Goal: Feedback & Contribution: Leave review/rating

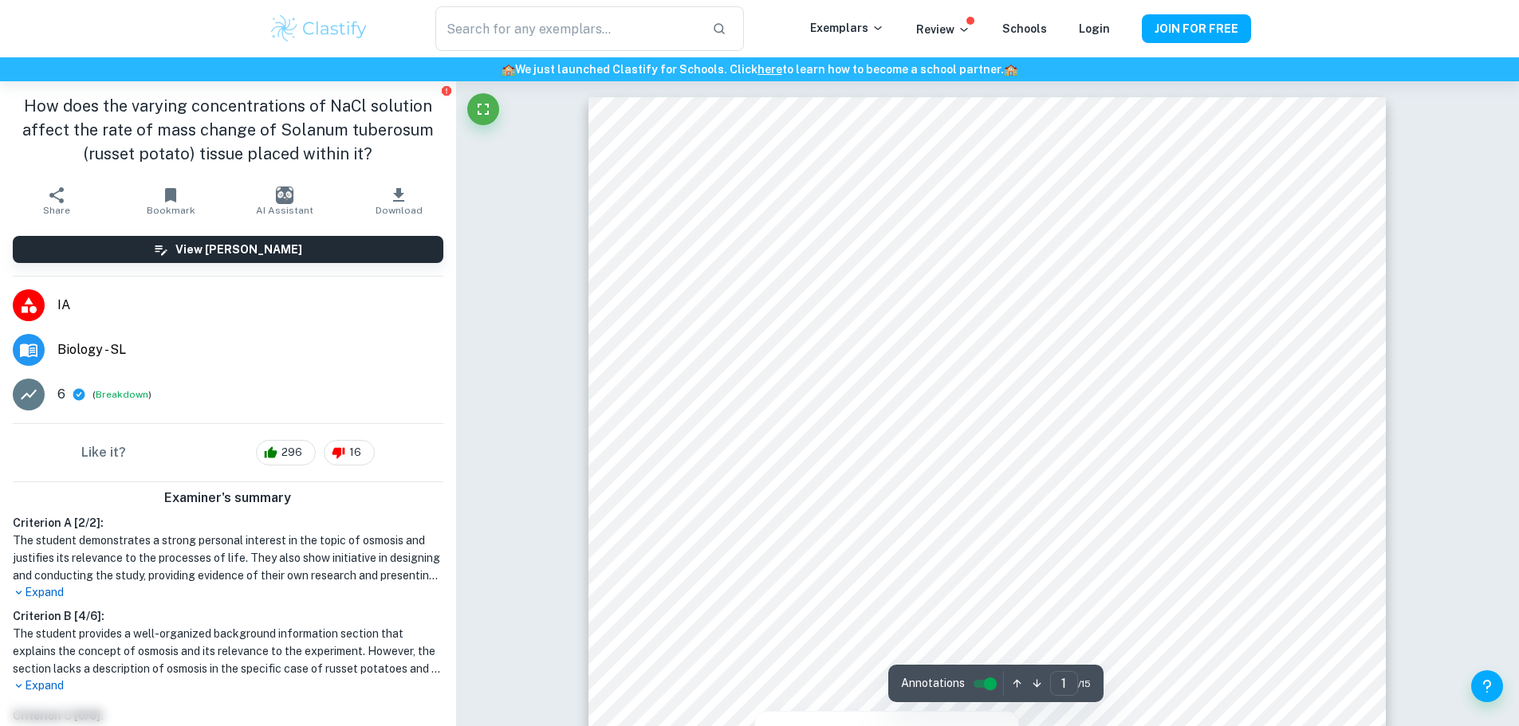
click at [1128, 581] on div at bounding box center [972, 575] width 578 height 26
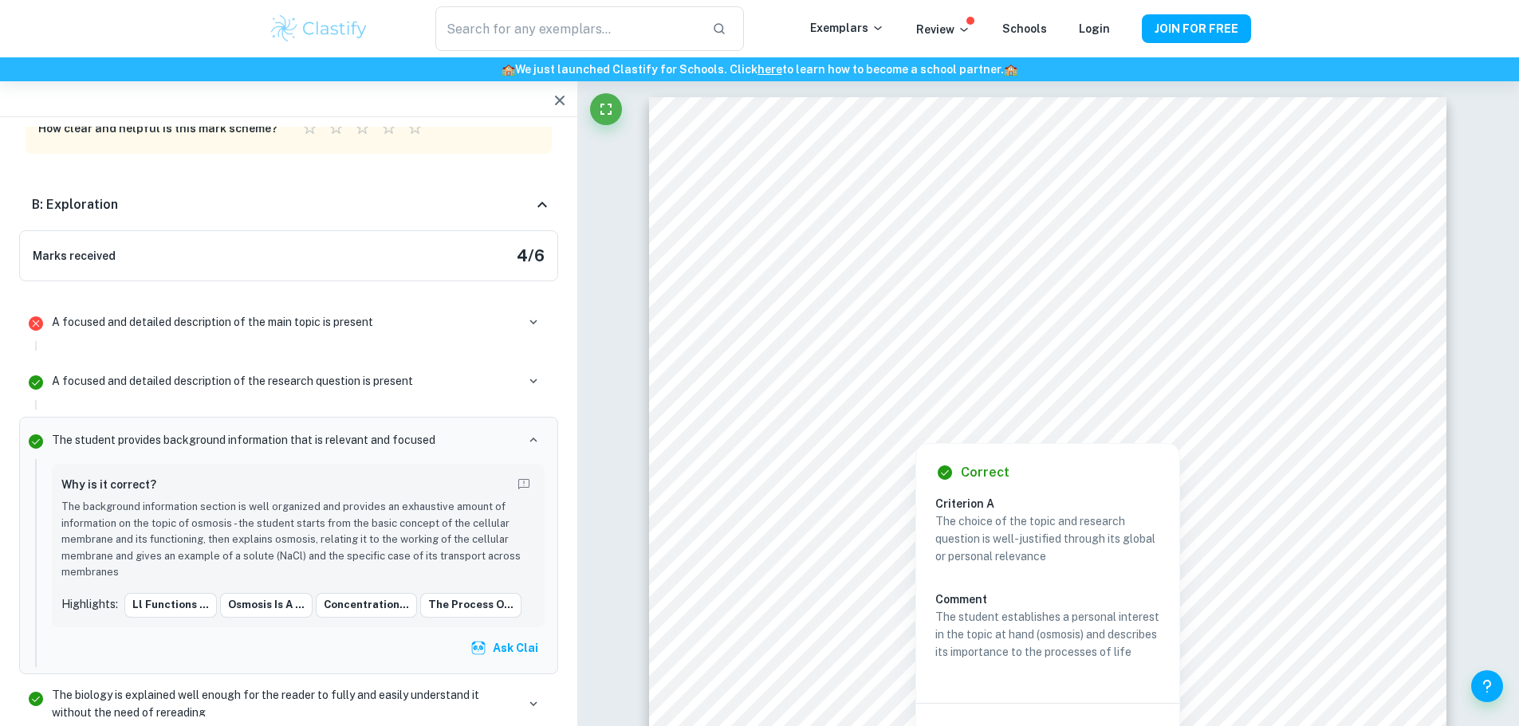
scroll to position [37, 0]
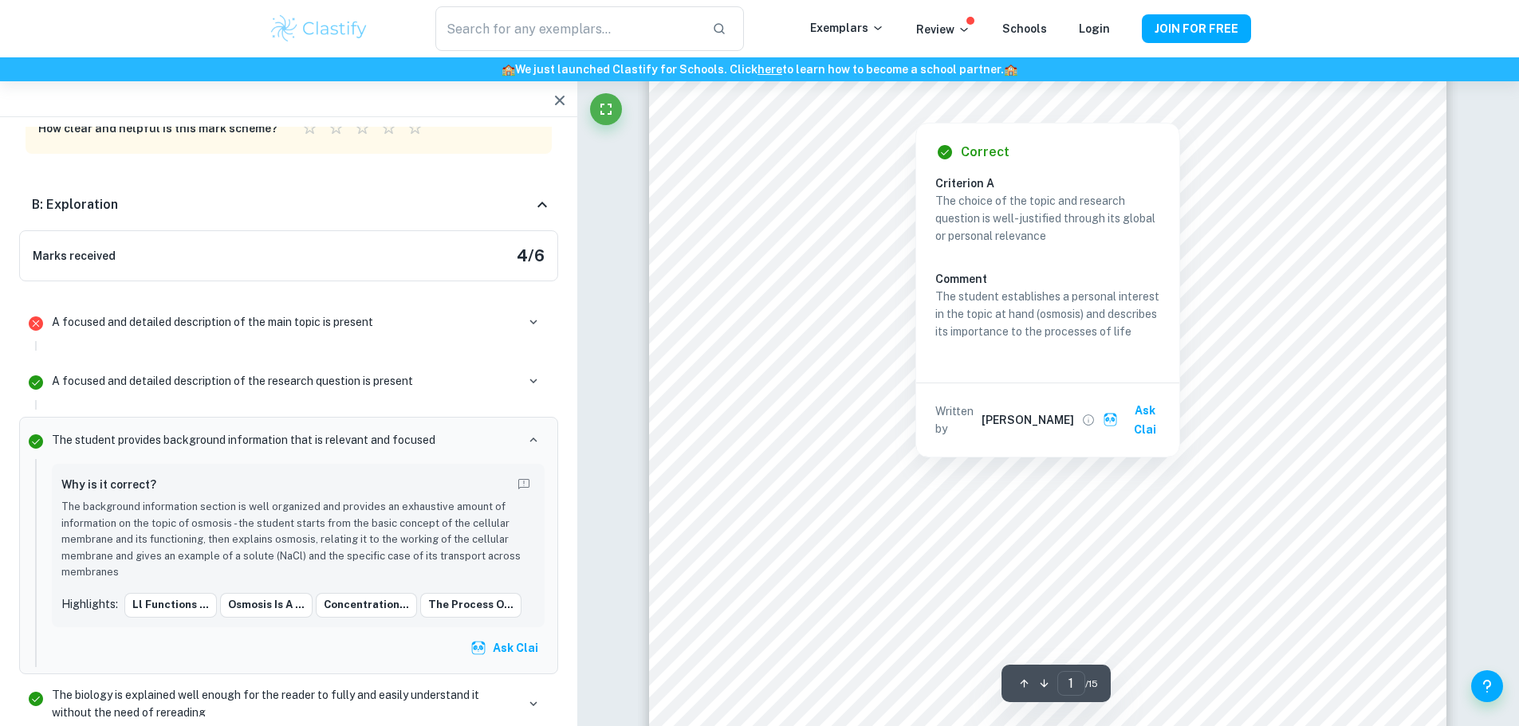
scroll to position [321, 0]
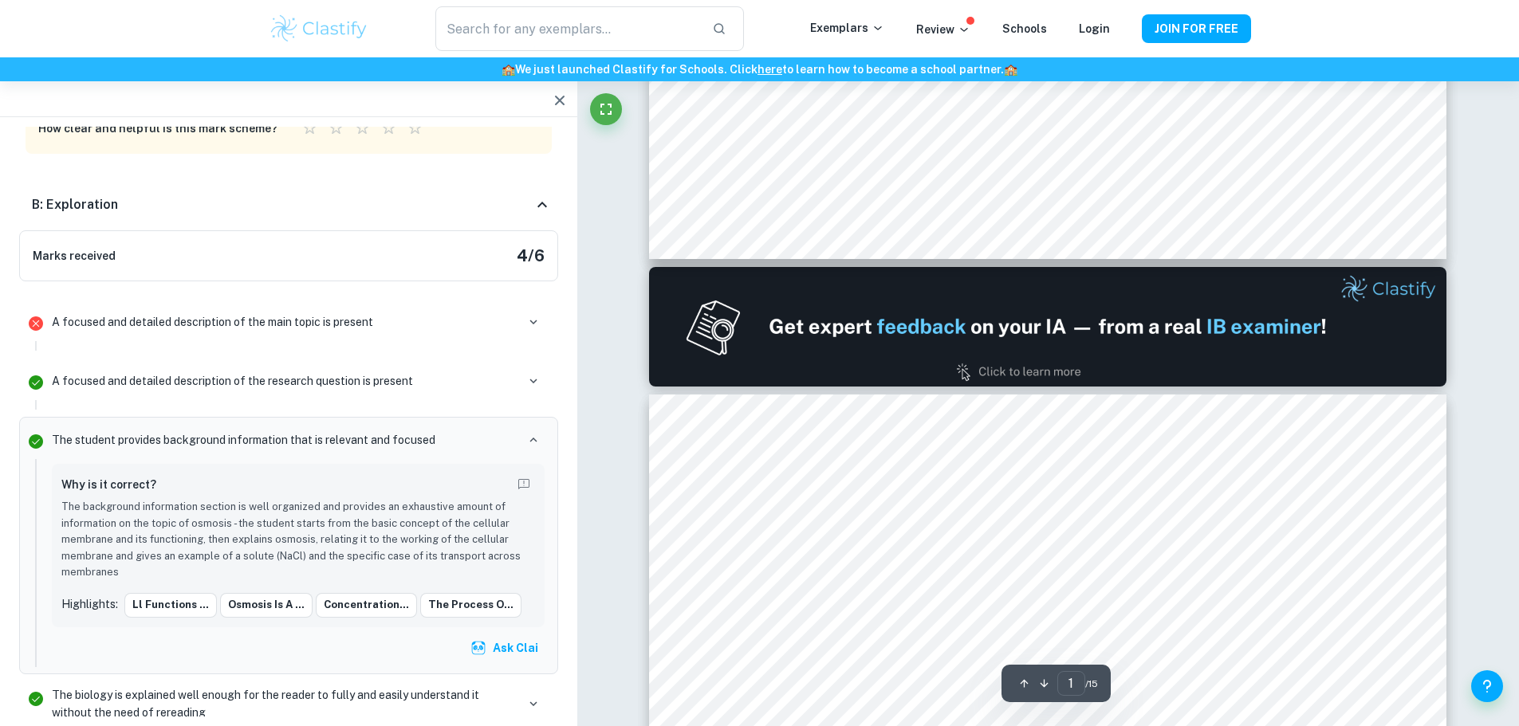
type input "2"
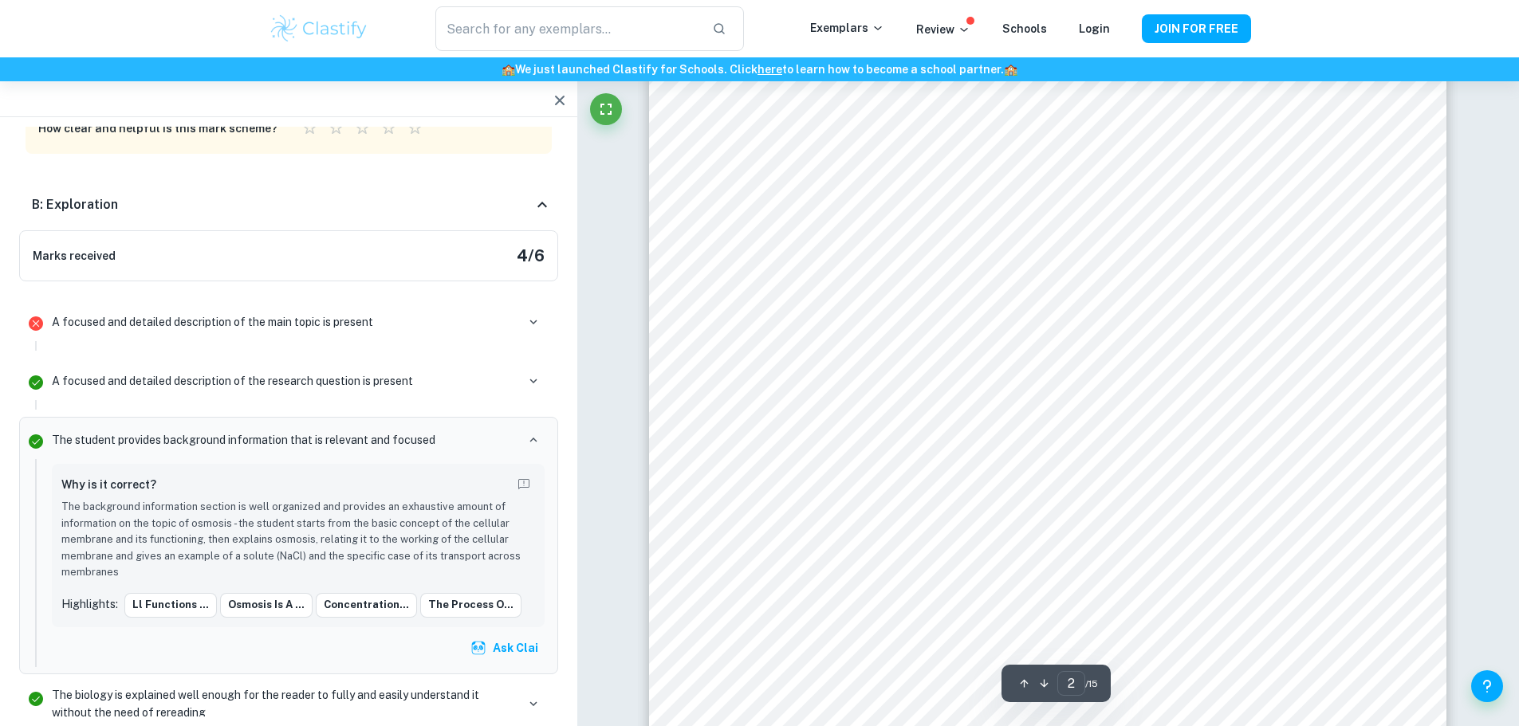
scroll to position [1380, 0]
click at [565, 110] on button "button" at bounding box center [560, 101] width 32 height 32
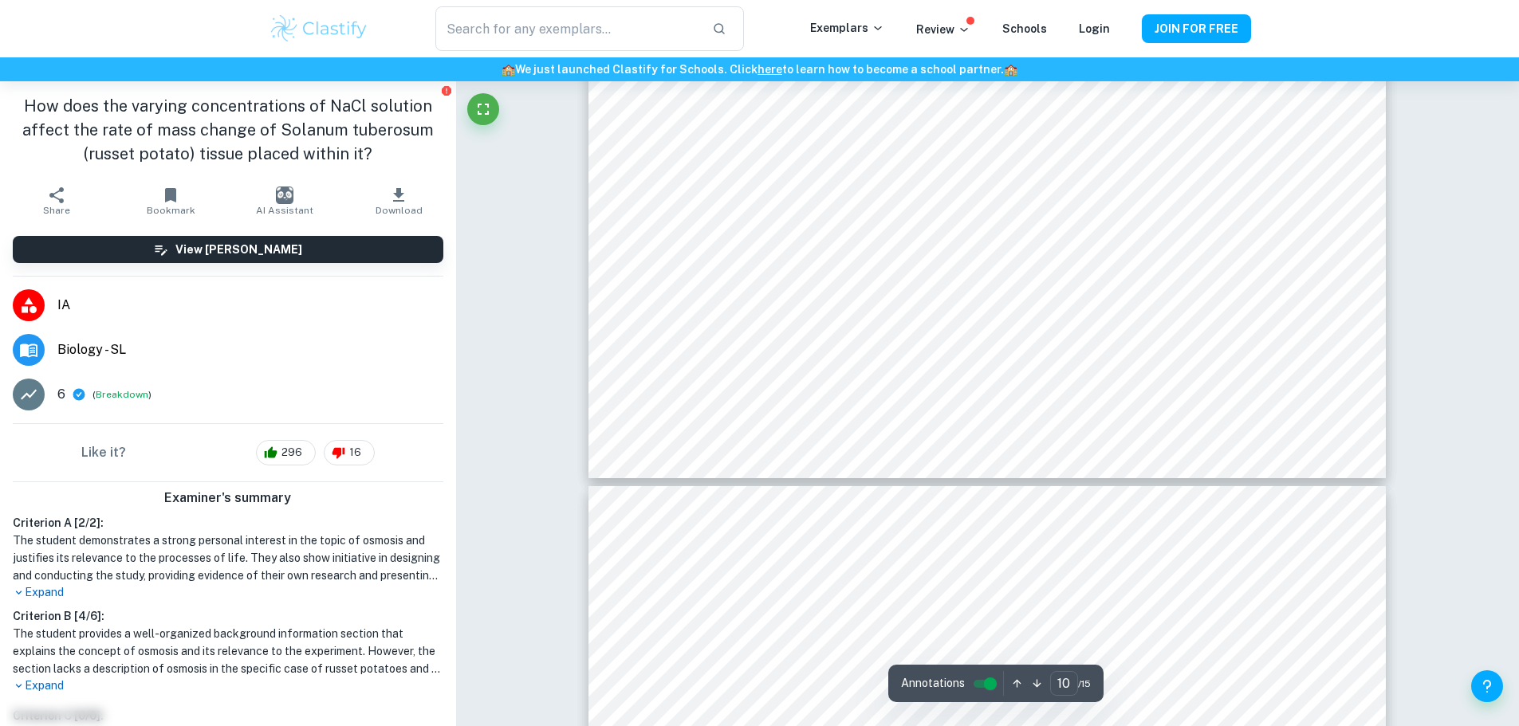
scroll to position [10298, 0]
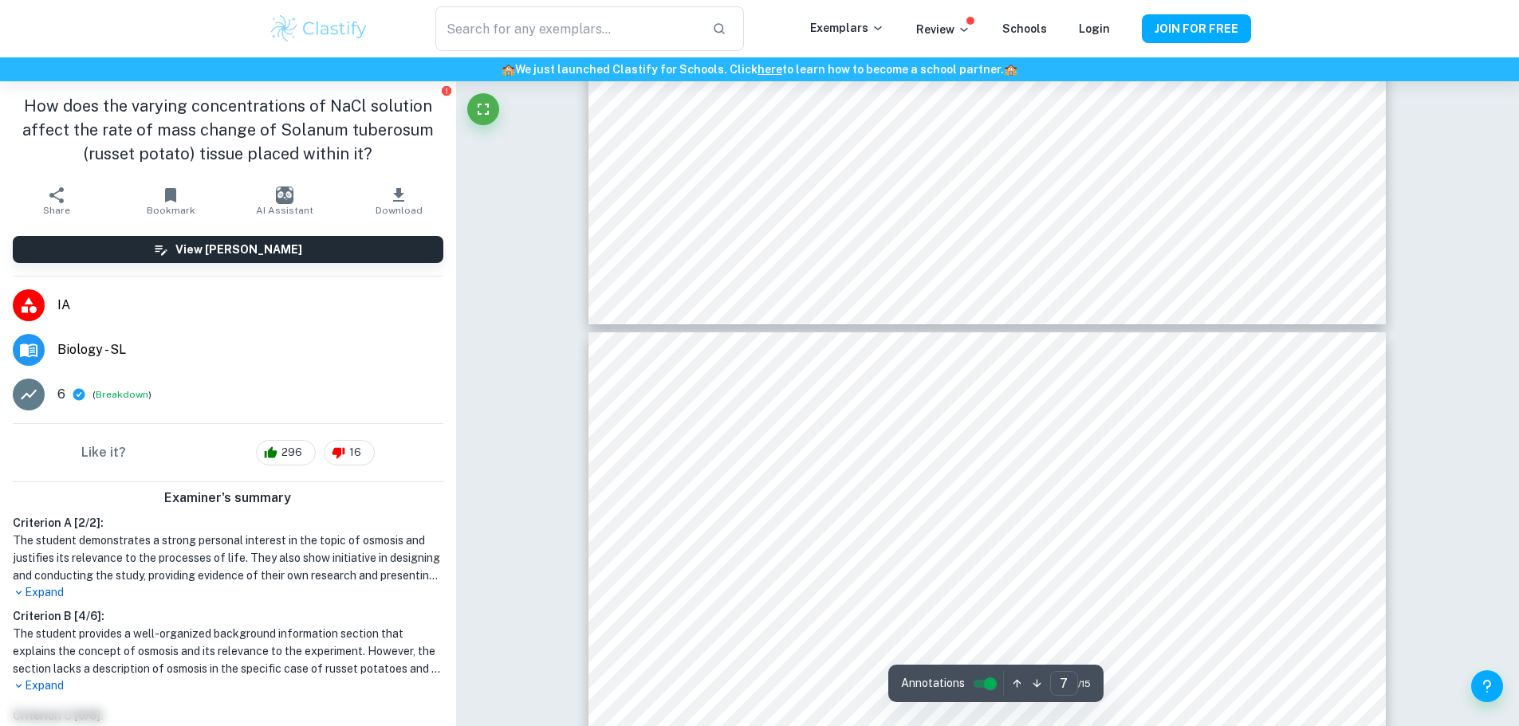
type input "8"
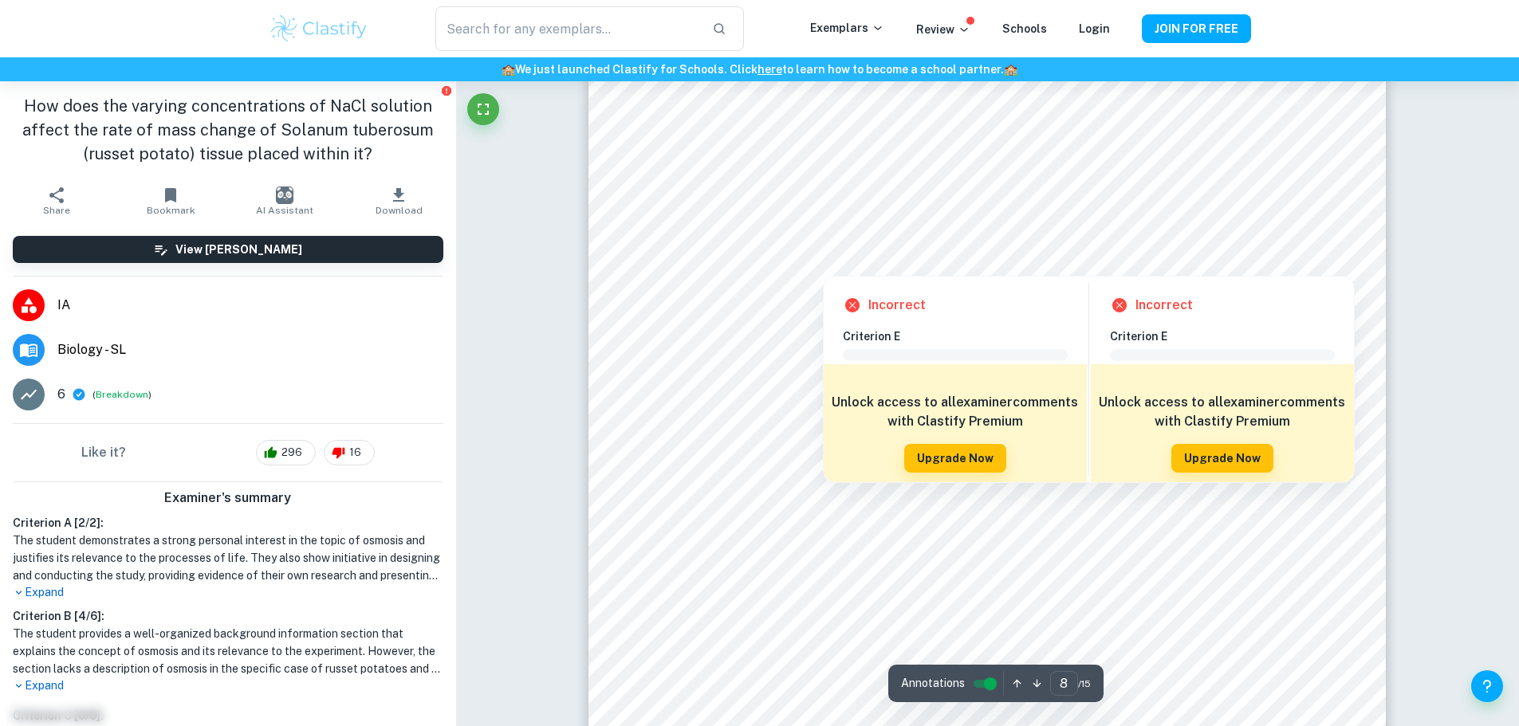
click at [848, 262] on div at bounding box center [823, 263] width 281 height 18
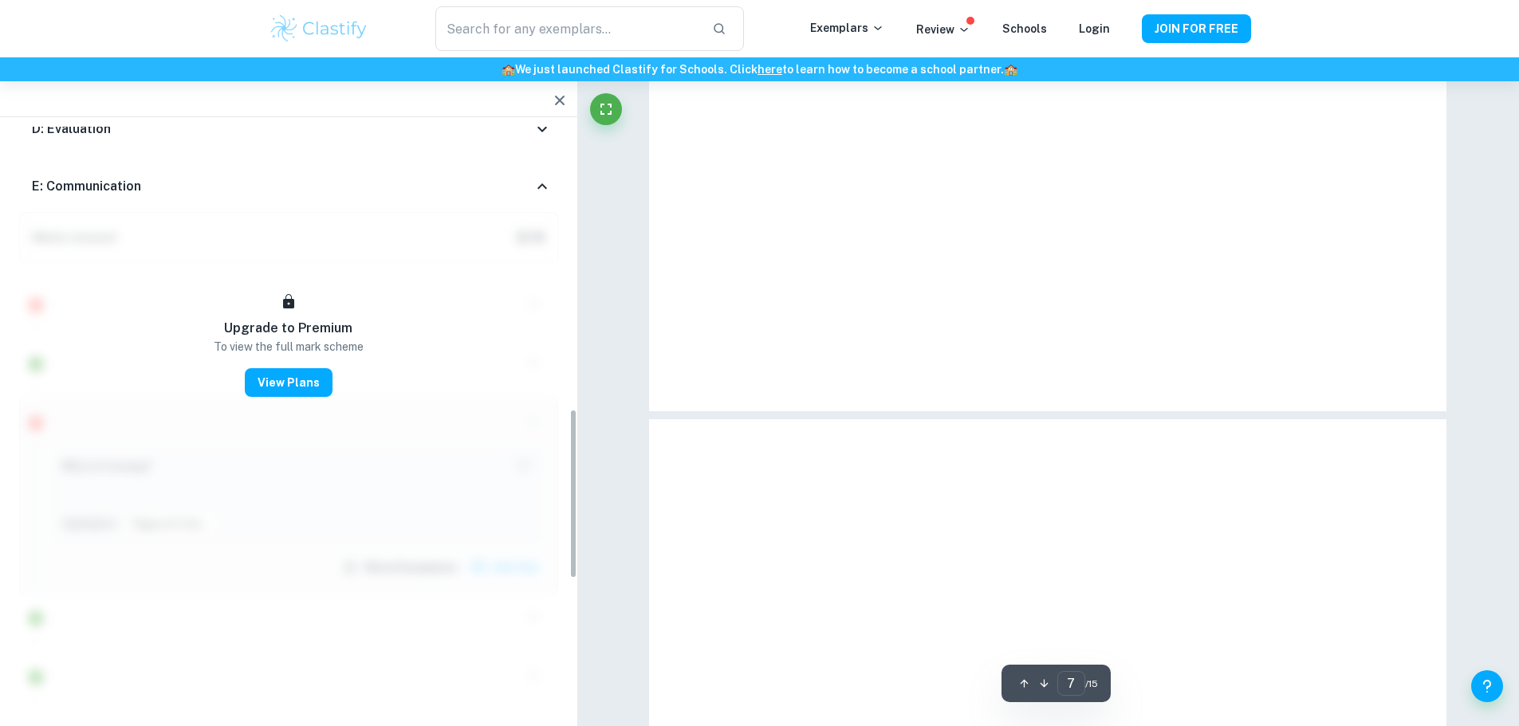
scroll to position [6899, 0]
type input "7"
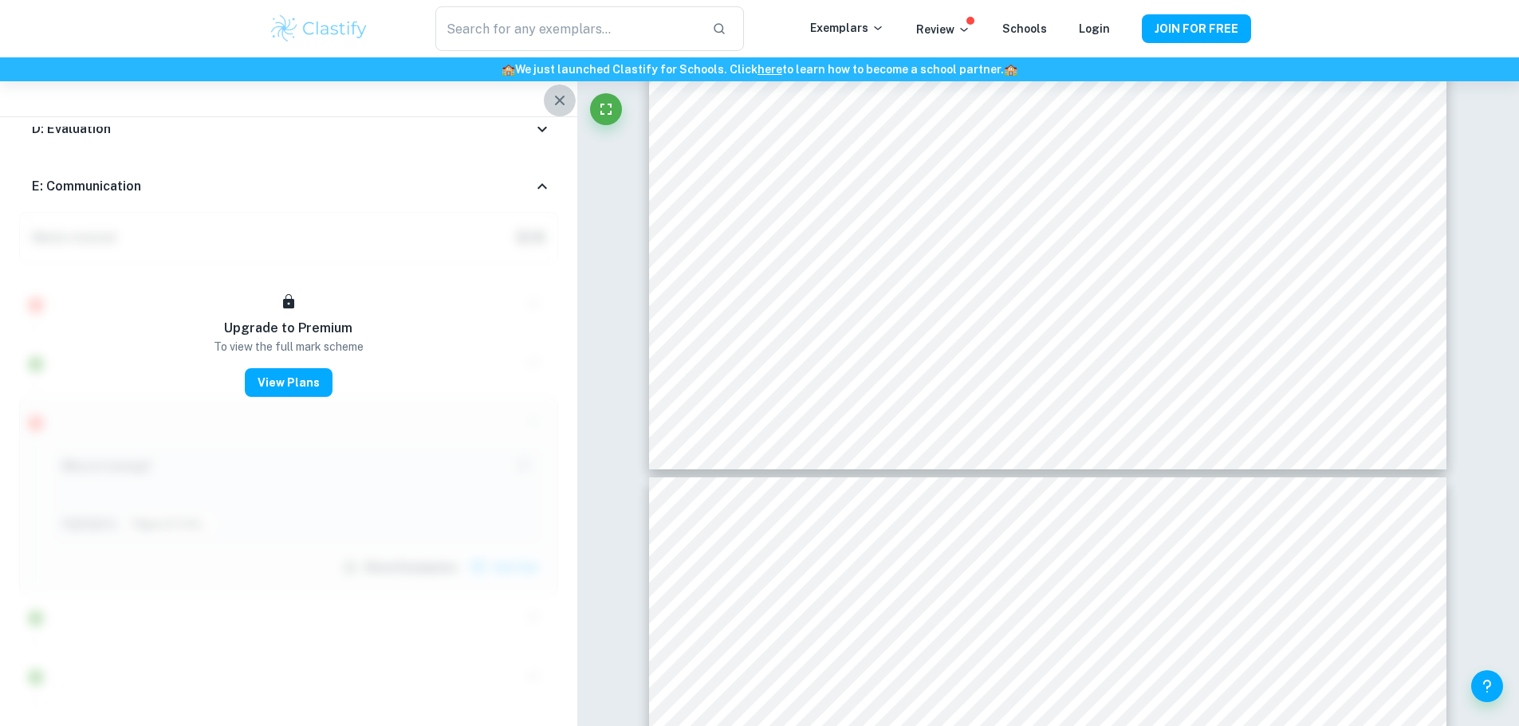
click at [564, 85] on button "button" at bounding box center [560, 101] width 32 height 32
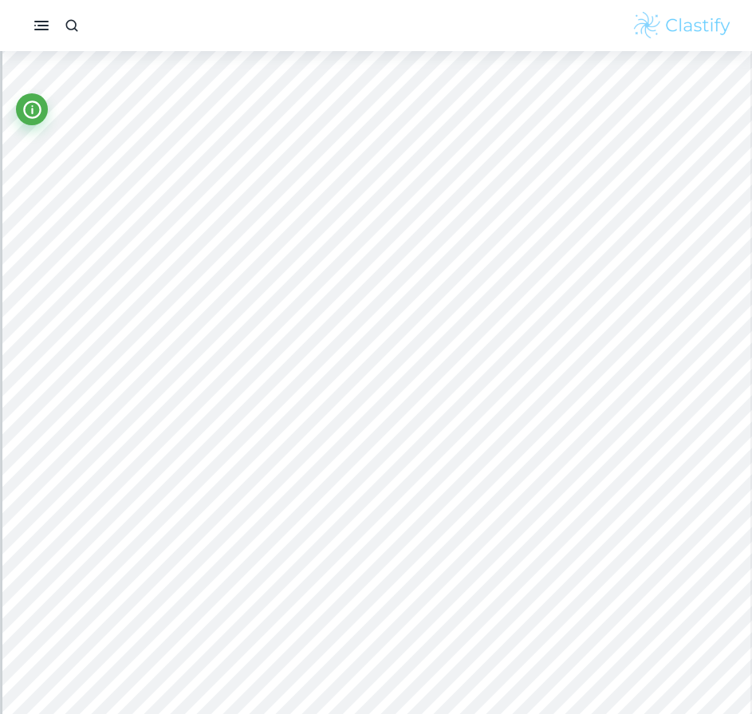
scroll to position [6092, 0]
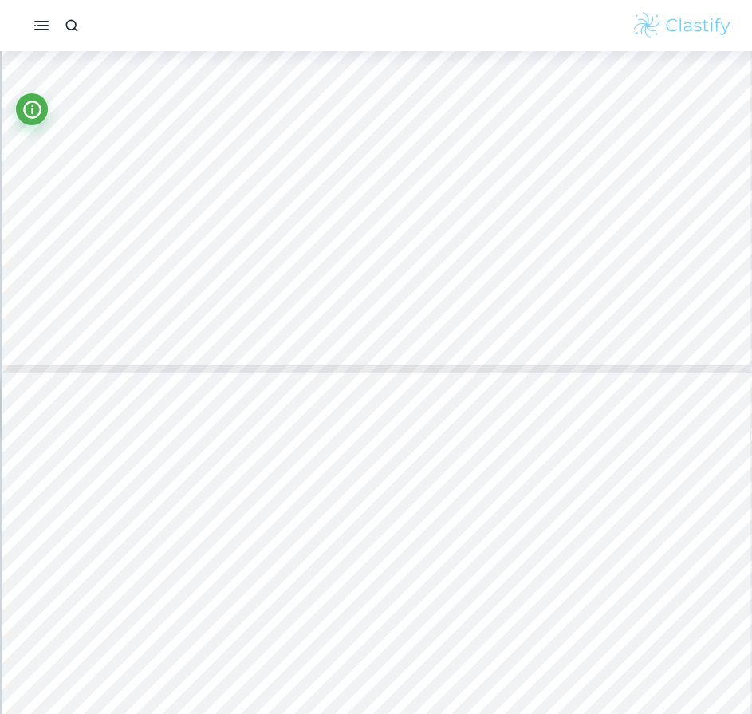
type input "8"
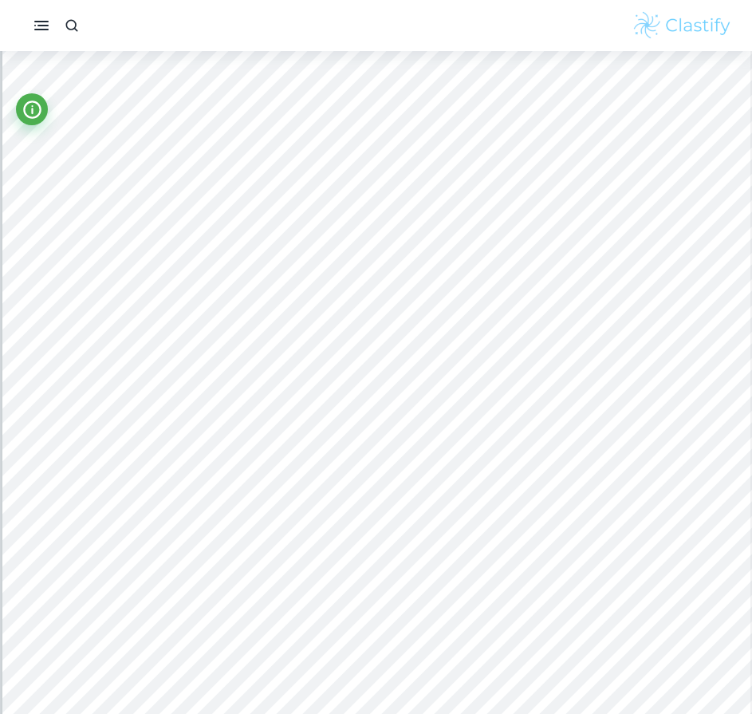
scroll to position [7003, 0]
